Goal: Navigation & Orientation: Find specific page/section

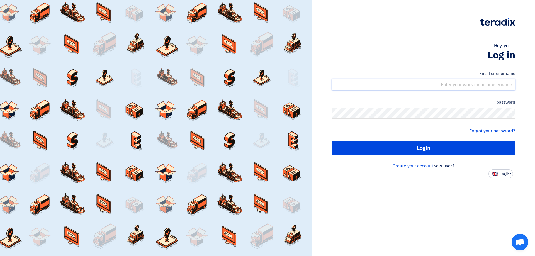
click at [482, 84] on input "text" at bounding box center [423, 84] width 183 height 11
type input "[EMAIL_ADDRESS][DOMAIN_NAME]"
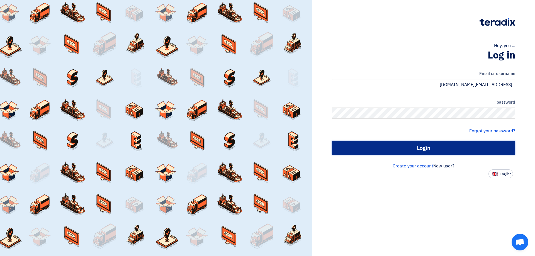
click at [497, 147] on input "Login" at bounding box center [423, 148] width 183 height 14
type input "Sign in"
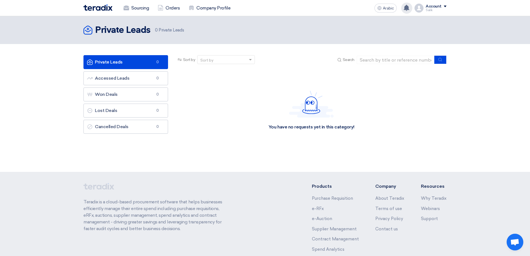
click at [408, 7] on use at bounding box center [407, 8] width 6 height 6
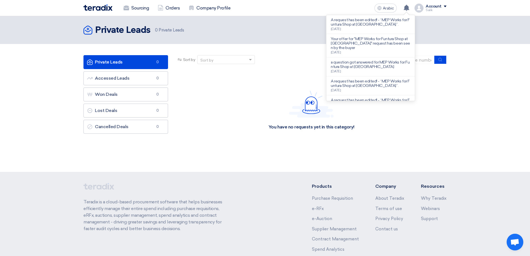
click at [445, 7] on span at bounding box center [445, 7] width 3 height 2
